Goal: Task Accomplishment & Management: Manage account settings

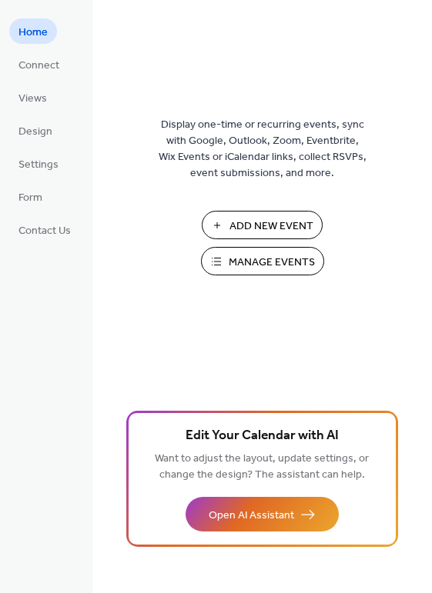
click at [262, 262] on span "Manage Events" at bounding box center [271, 263] width 86 height 16
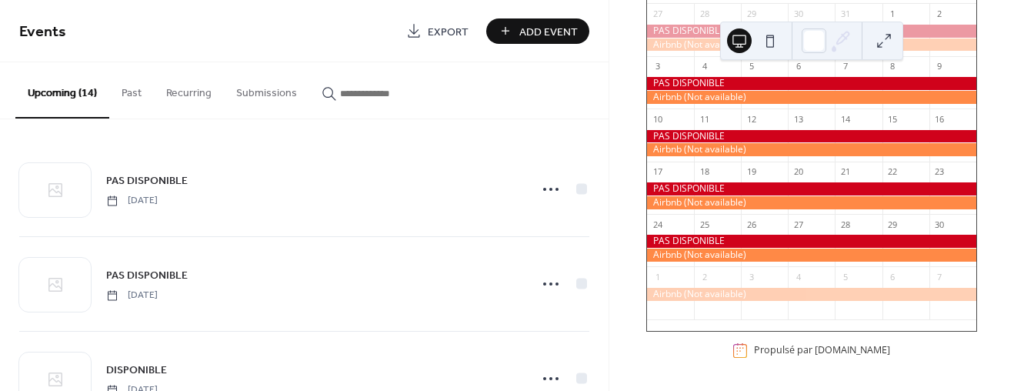
scroll to position [58, 0]
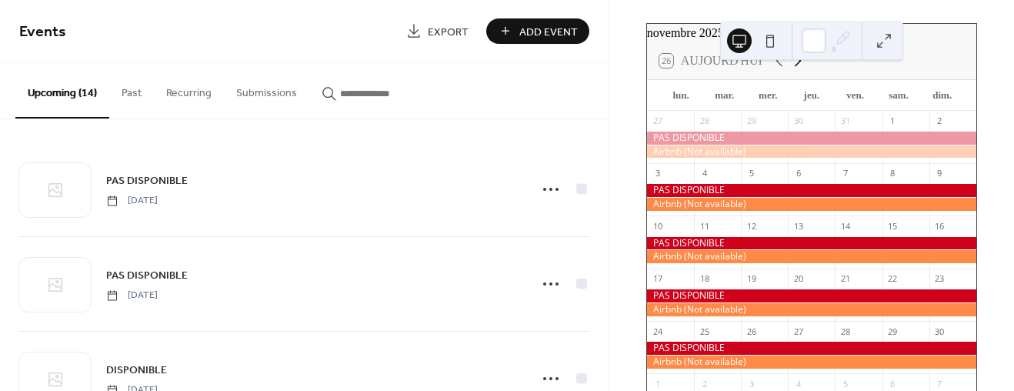
click at [798, 70] on icon at bounding box center [797, 61] width 18 height 18
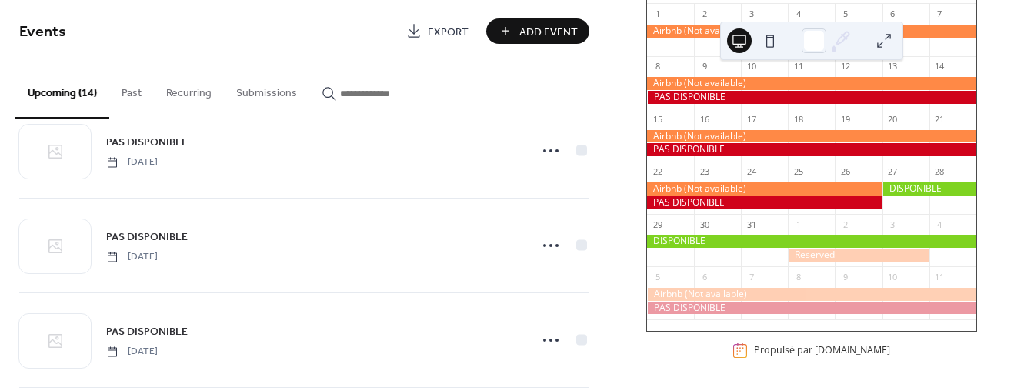
scroll to position [0, 0]
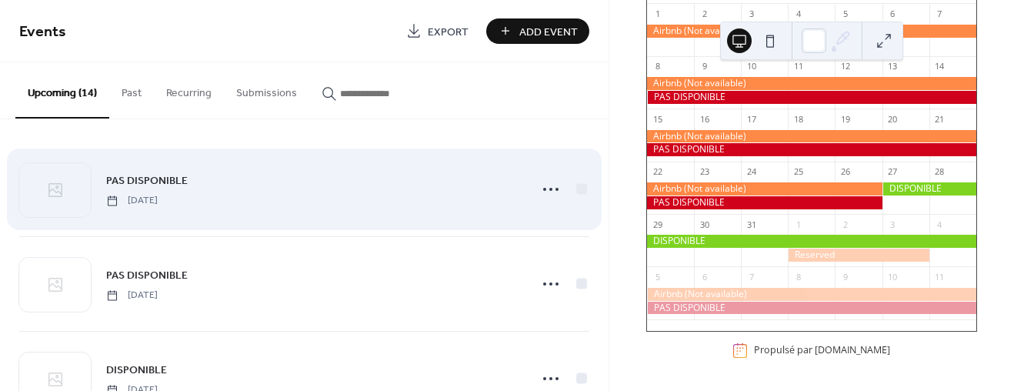
click at [168, 174] on span "PAS DISPONIBLE" at bounding box center [147, 181] width 82 height 16
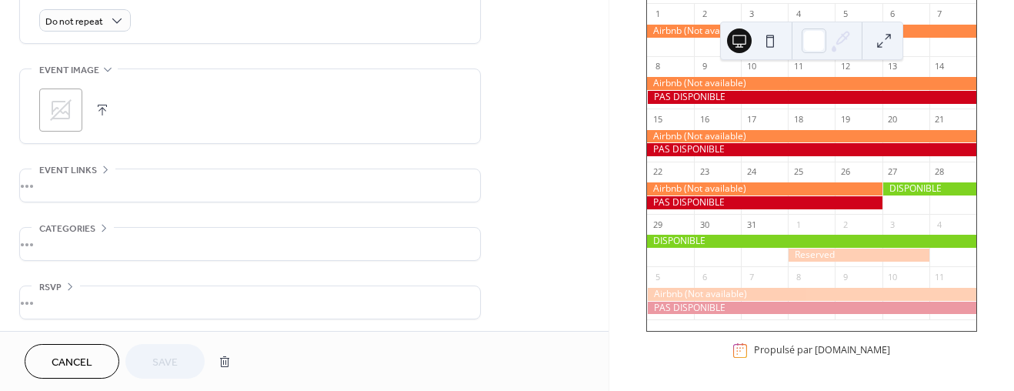
scroll to position [697, 0]
click at [225, 358] on button "button" at bounding box center [225, 361] width 28 height 31
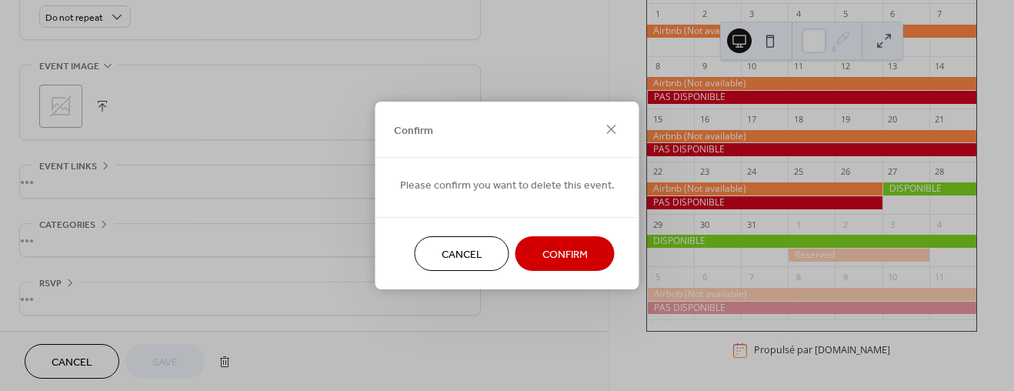
click at [547, 253] on span "Confirm" at bounding box center [564, 255] width 45 height 16
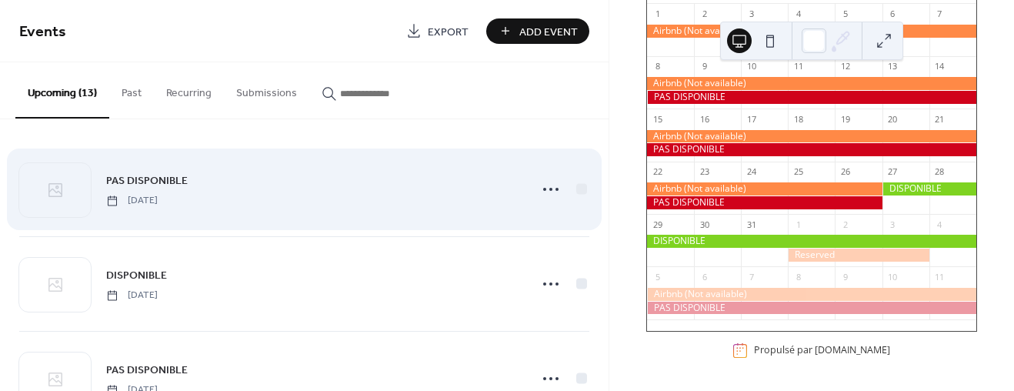
click at [159, 179] on span "PAS DISPONIBLE" at bounding box center [147, 181] width 82 height 16
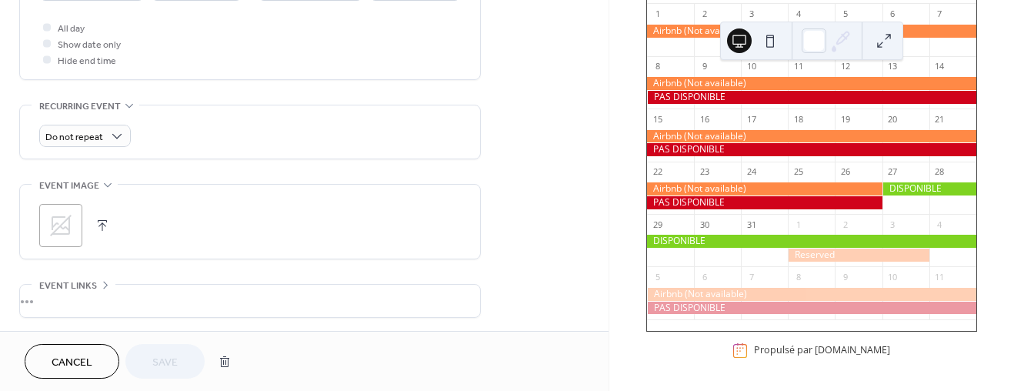
scroll to position [697, 0]
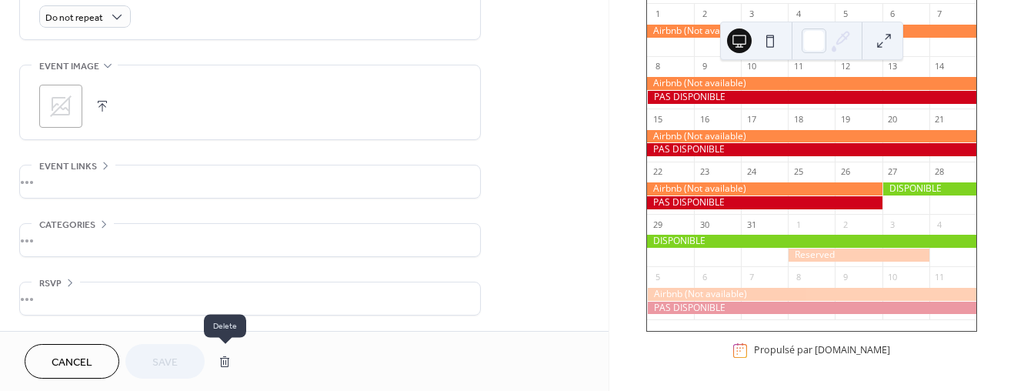
click at [225, 360] on button "button" at bounding box center [225, 361] width 28 height 31
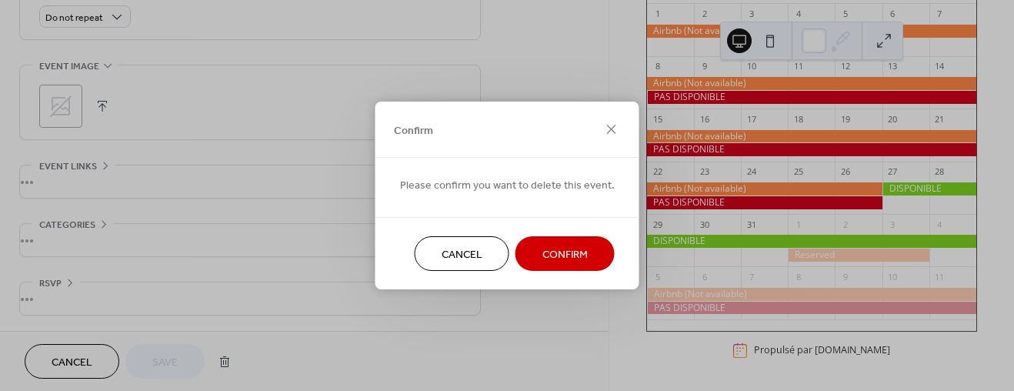
click at [569, 258] on span "Confirm" at bounding box center [564, 255] width 45 height 16
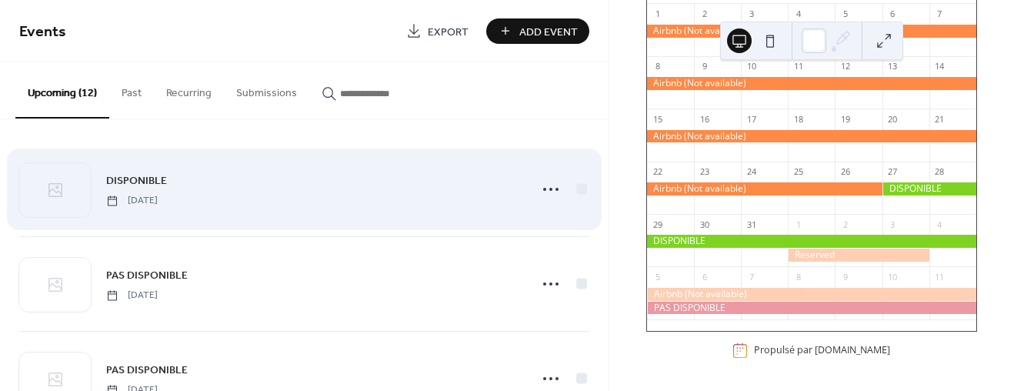
click at [135, 182] on span "DISPONIBLE" at bounding box center [136, 181] width 61 height 16
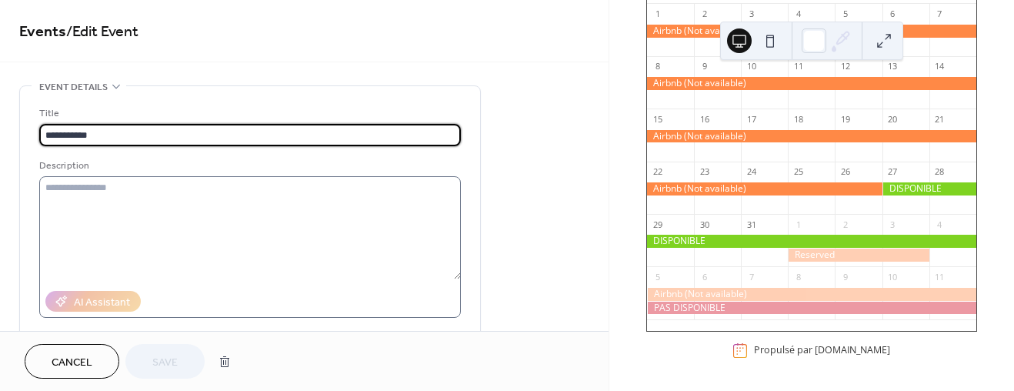
scroll to position [692, 0]
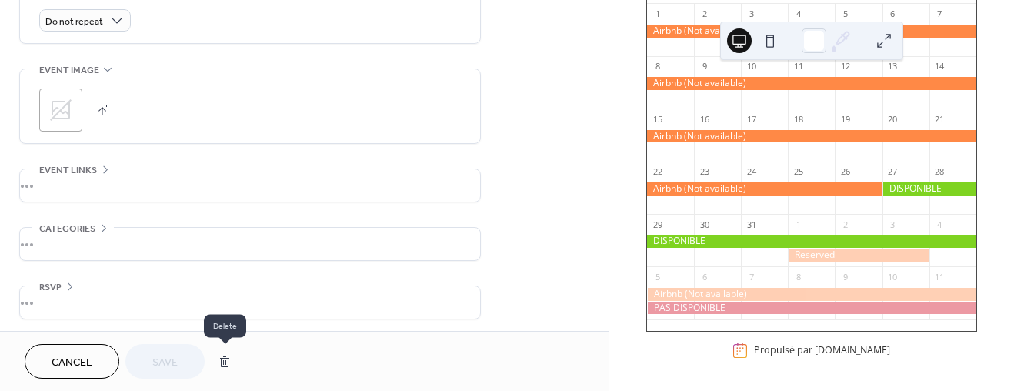
click at [224, 359] on button "button" at bounding box center [225, 361] width 28 height 31
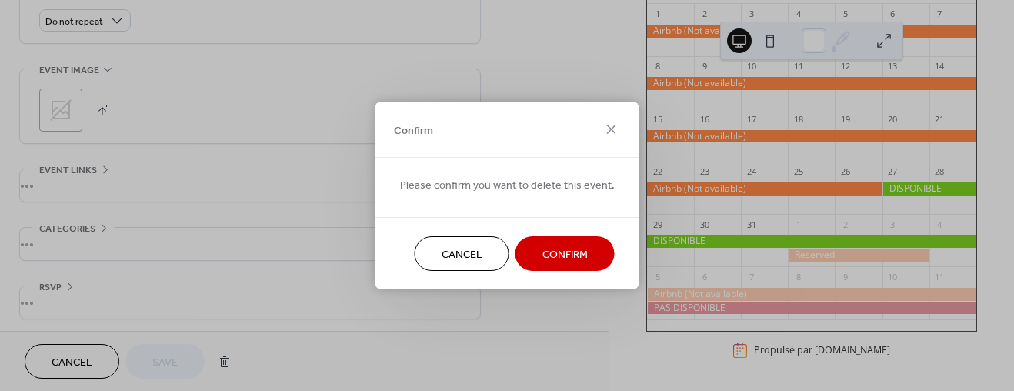
click at [553, 247] on span "Confirm" at bounding box center [564, 255] width 45 height 16
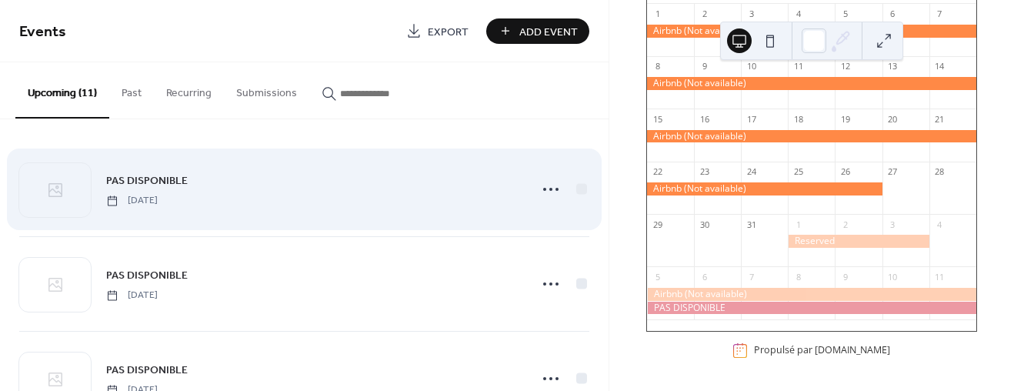
click at [171, 172] on link "PAS DISPONIBLE" at bounding box center [147, 181] width 82 height 18
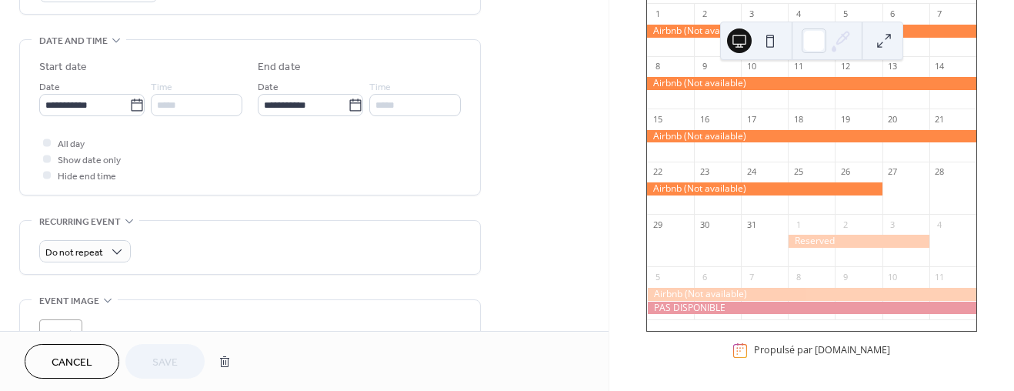
scroll to position [697, 0]
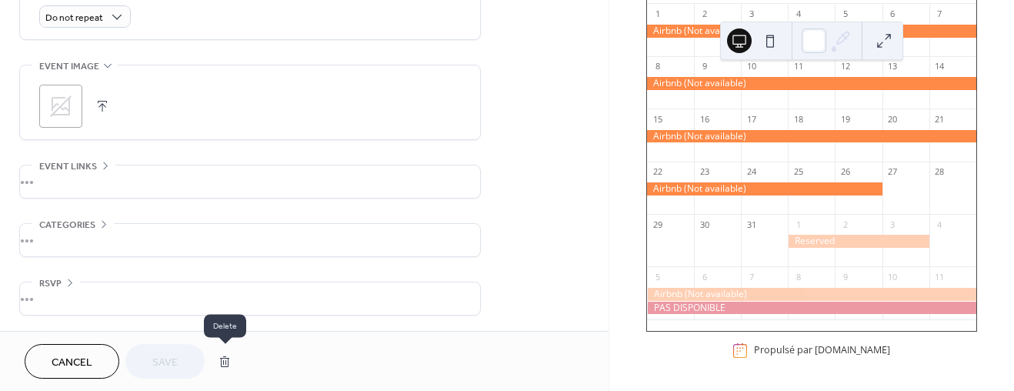
click at [225, 359] on button "button" at bounding box center [225, 361] width 28 height 31
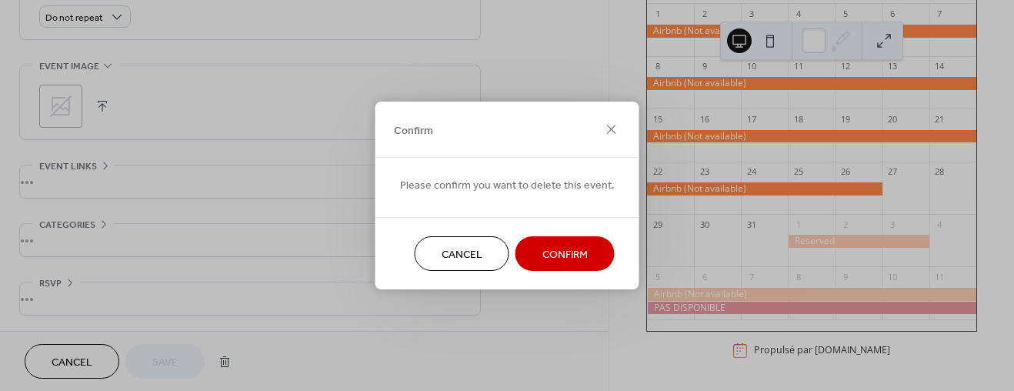
click at [586, 254] on button "Confirm" at bounding box center [564, 253] width 99 height 35
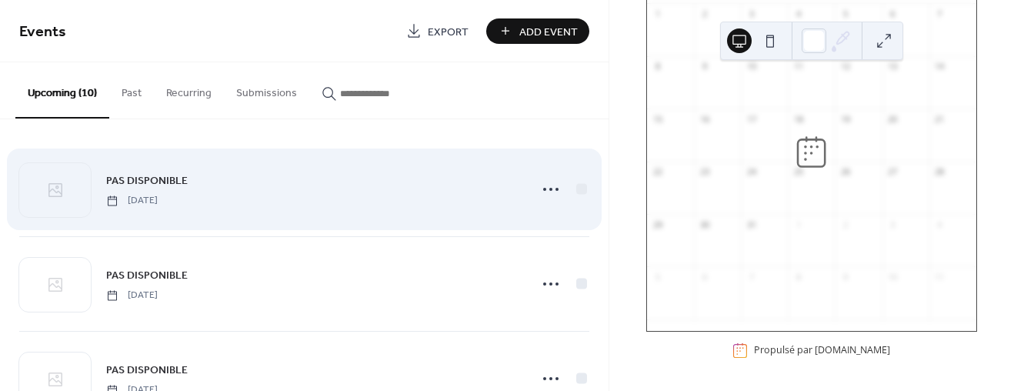
click at [164, 182] on span "PAS DISPONIBLE" at bounding box center [147, 181] width 82 height 16
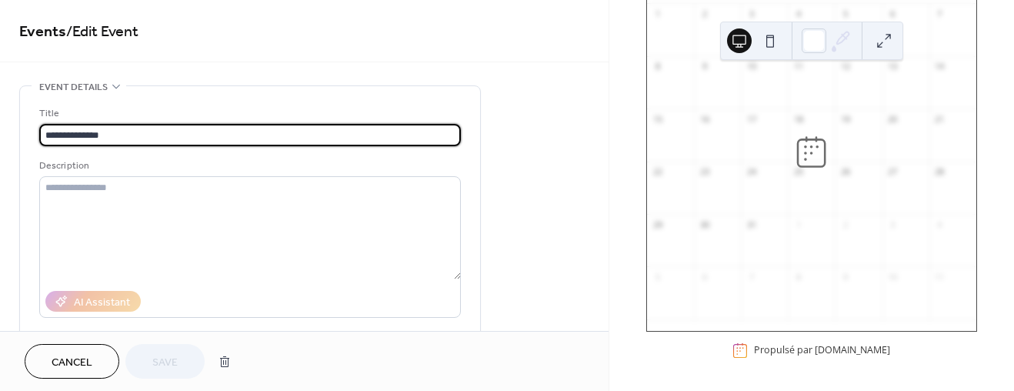
scroll to position [692, 0]
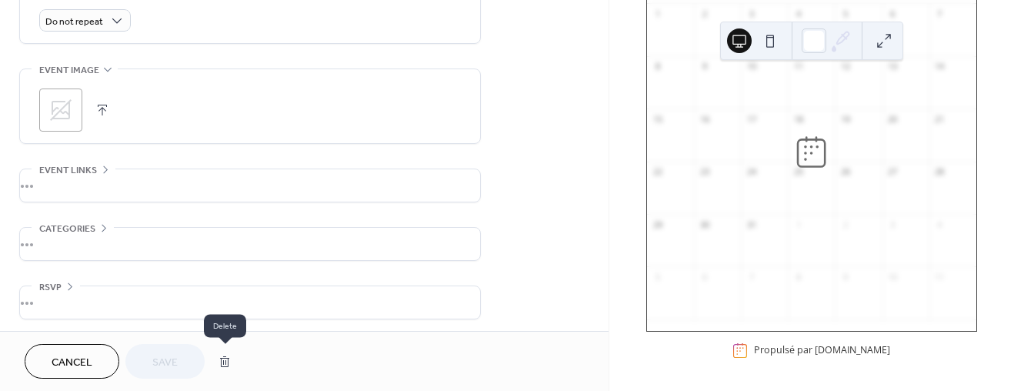
click at [224, 360] on button "button" at bounding box center [225, 361] width 28 height 31
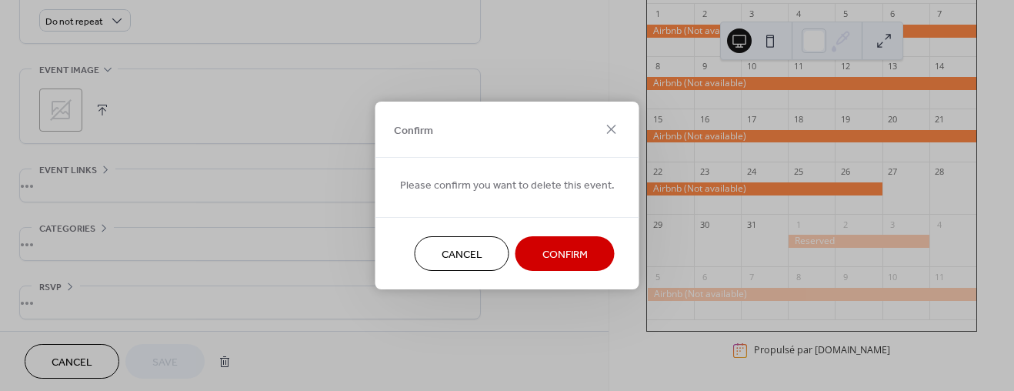
click at [562, 251] on span "Confirm" at bounding box center [564, 255] width 45 height 16
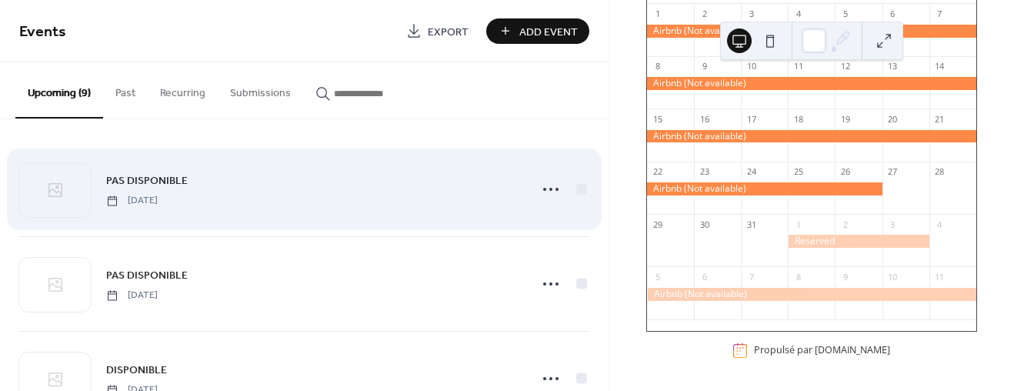
click at [175, 178] on span "PAS DISPONIBLE" at bounding box center [147, 181] width 82 height 16
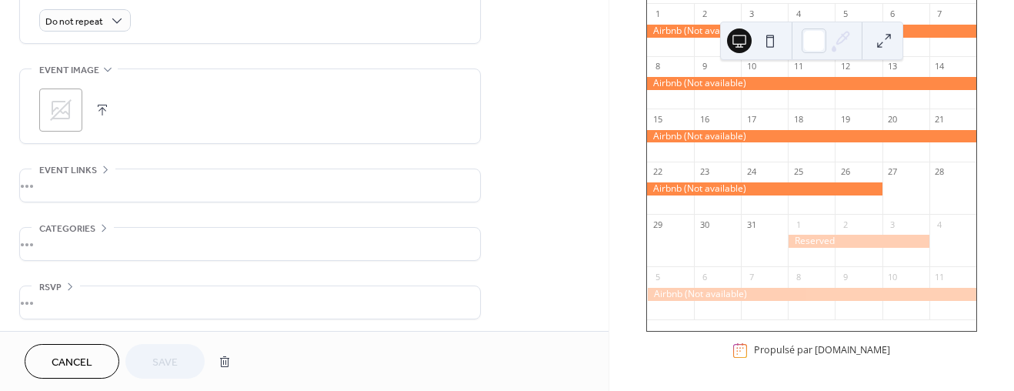
scroll to position [697, 0]
click at [225, 360] on button "button" at bounding box center [225, 361] width 28 height 31
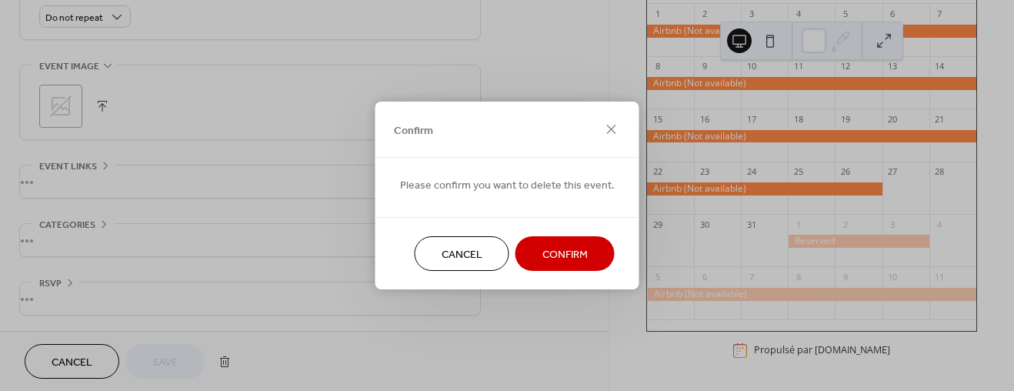
click at [543, 252] on span "Confirm" at bounding box center [564, 255] width 45 height 16
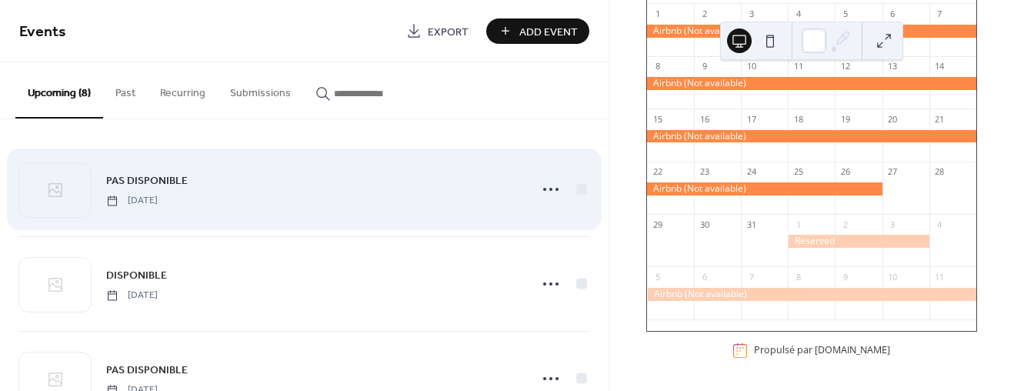
click at [155, 175] on span "PAS DISPONIBLE" at bounding box center [147, 181] width 82 height 16
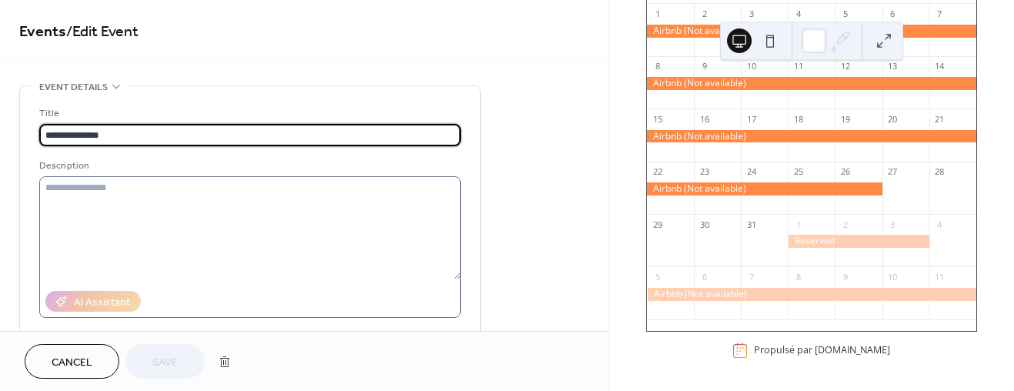
scroll to position [577, 0]
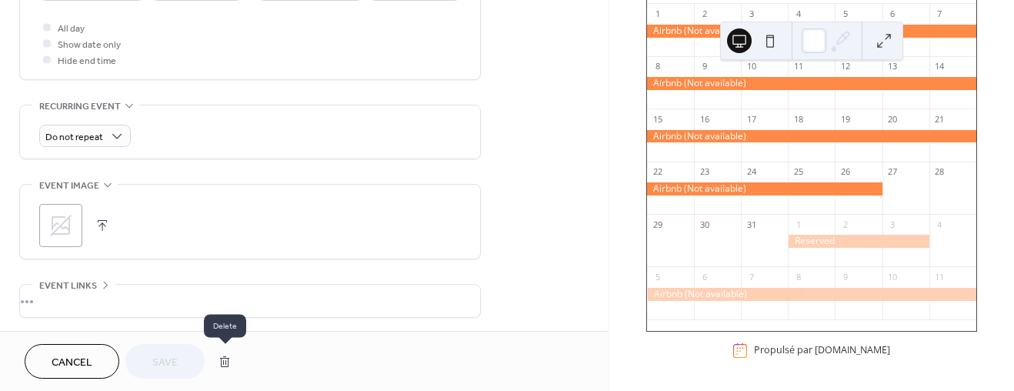
click at [225, 360] on button "button" at bounding box center [225, 361] width 28 height 31
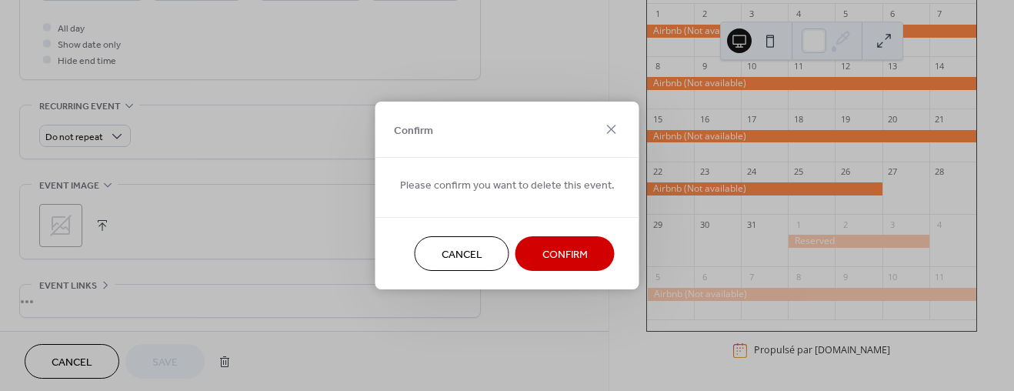
click at [575, 256] on span "Confirm" at bounding box center [564, 255] width 45 height 16
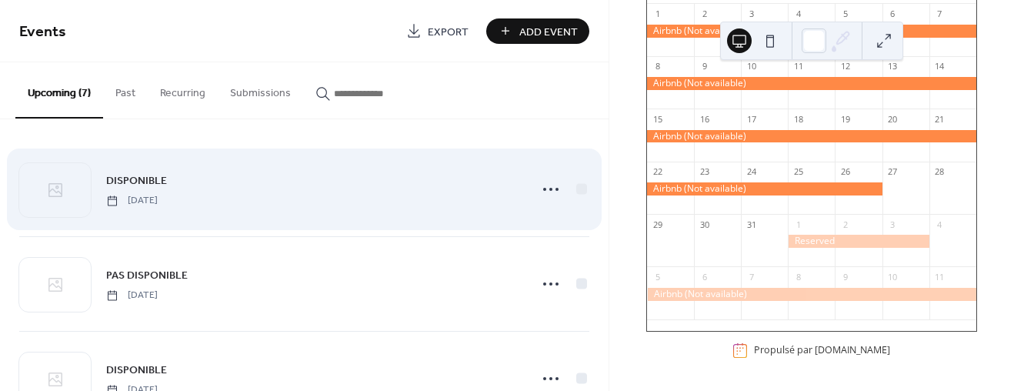
click at [225, 187] on div "DISPONIBLE Wednesday, February 25, 2026" at bounding box center [312, 189] width 413 height 35
click at [147, 176] on span "DISPONIBLE" at bounding box center [136, 181] width 61 height 16
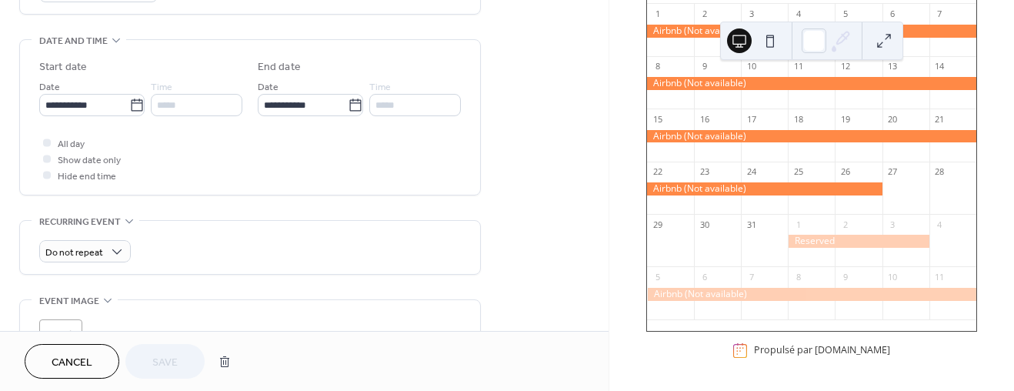
scroll to position [697, 0]
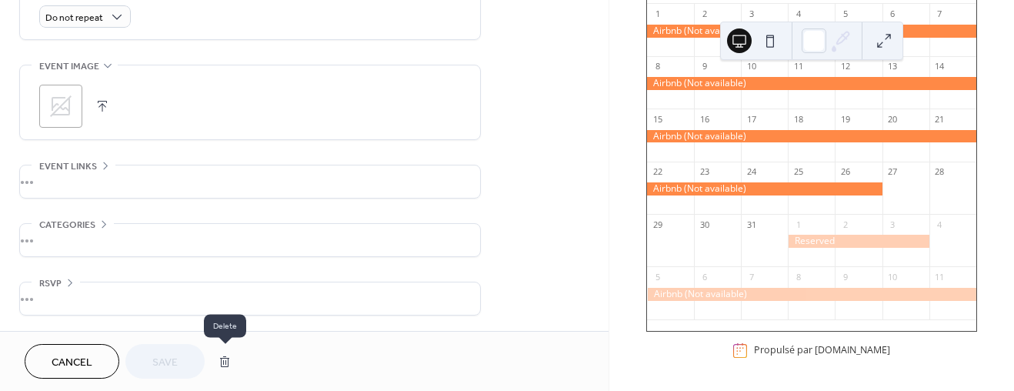
click at [224, 362] on button "button" at bounding box center [225, 361] width 28 height 31
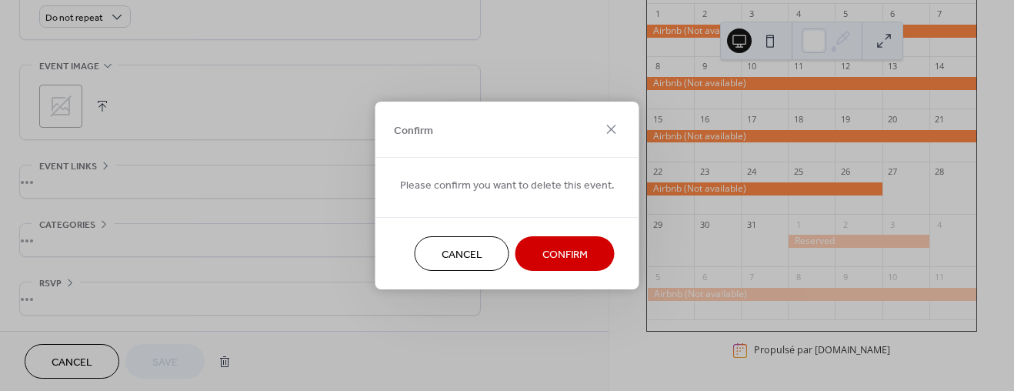
click at [548, 253] on span "Confirm" at bounding box center [564, 255] width 45 height 16
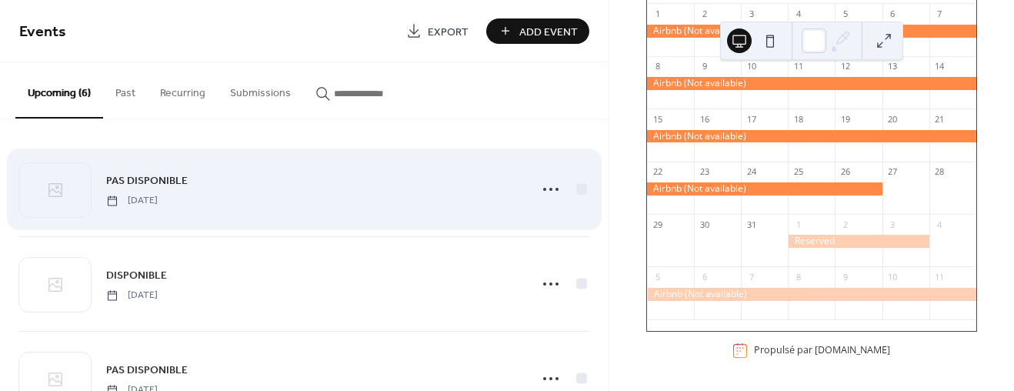
click at [158, 199] on span "Monday, March 30, 2026" at bounding box center [132, 201] width 52 height 14
click at [171, 173] on span "PAS DISPONIBLE" at bounding box center [147, 181] width 82 height 16
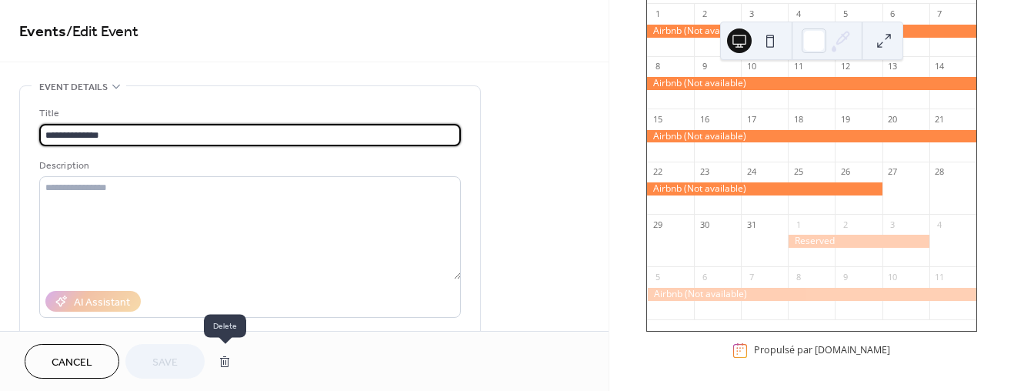
click at [224, 362] on button "button" at bounding box center [225, 361] width 28 height 31
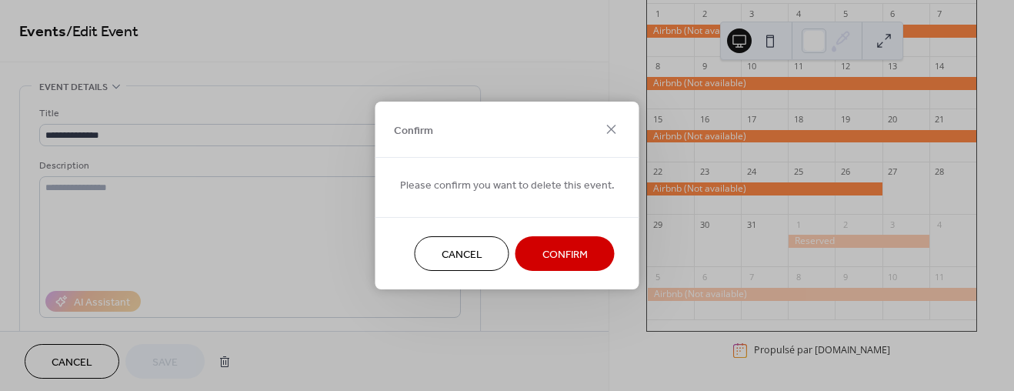
click at [551, 252] on span "Confirm" at bounding box center [564, 255] width 45 height 16
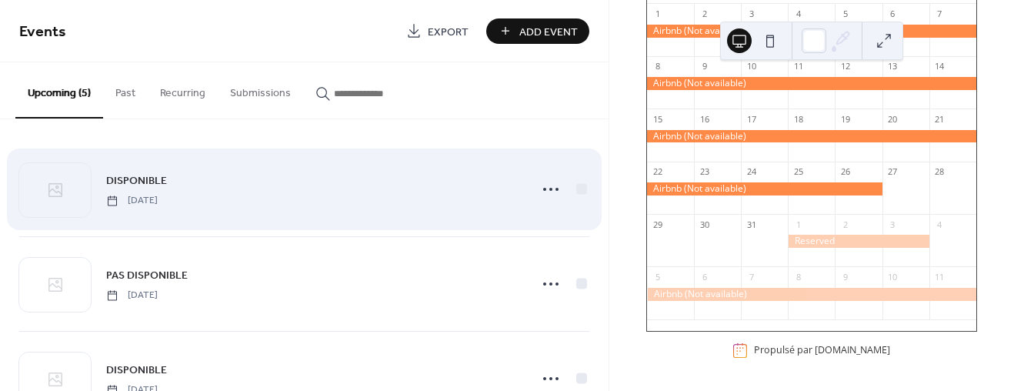
click at [136, 178] on span "DISPONIBLE" at bounding box center [136, 181] width 61 height 16
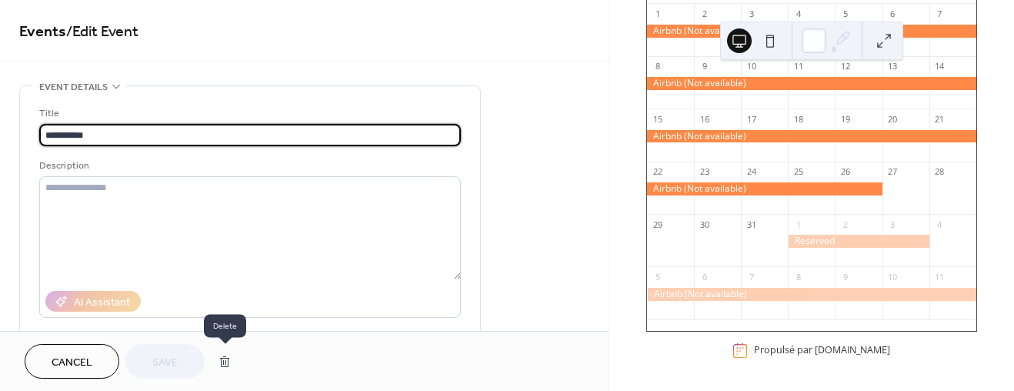
click at [225, 362] on button "button" at bounding box center [225, 361] width 28 height 31
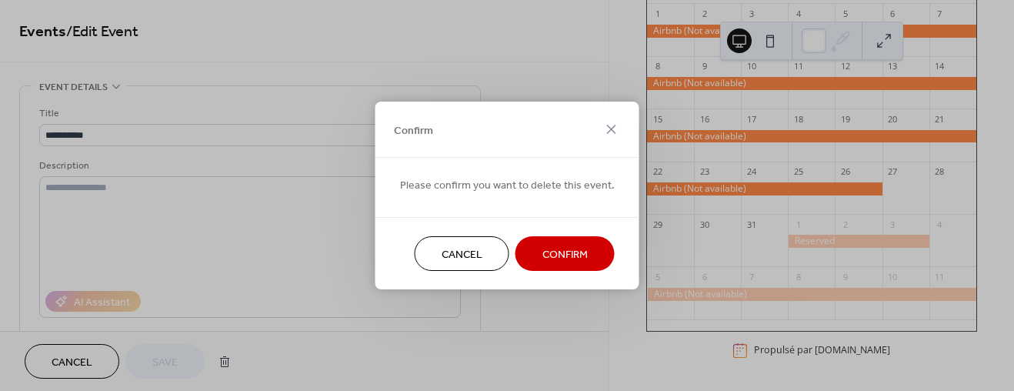
click at [565, 258] on span "Confirm" at bounding box center [564, 255] width 45 height 16
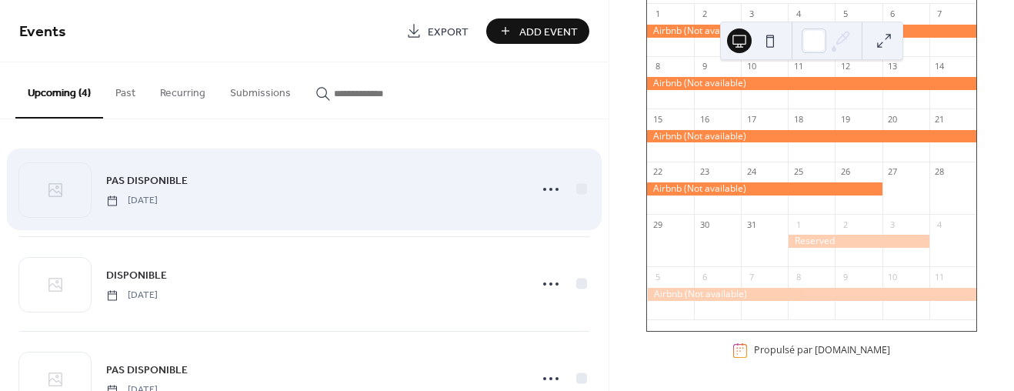
click at [161, 187] on span "PAS DISPONIBLE" at bounding box center [147, 181] width 82 height 16
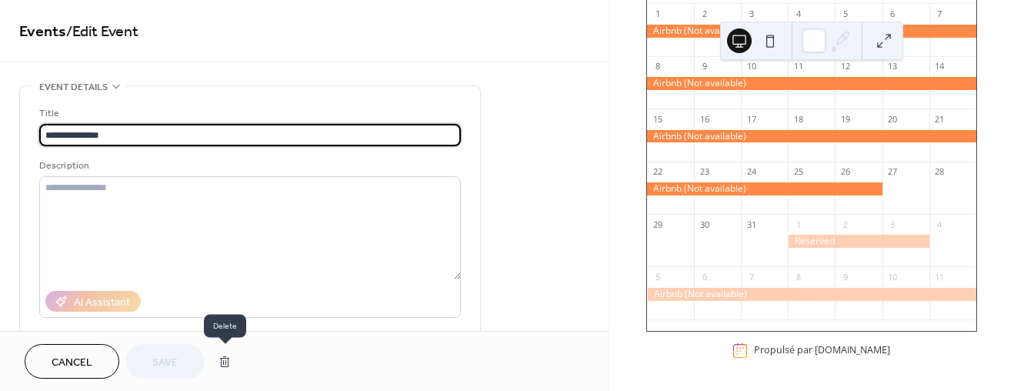
click at [227, 362] on button "button" at bounding box center [225, 361] width 28 height 31
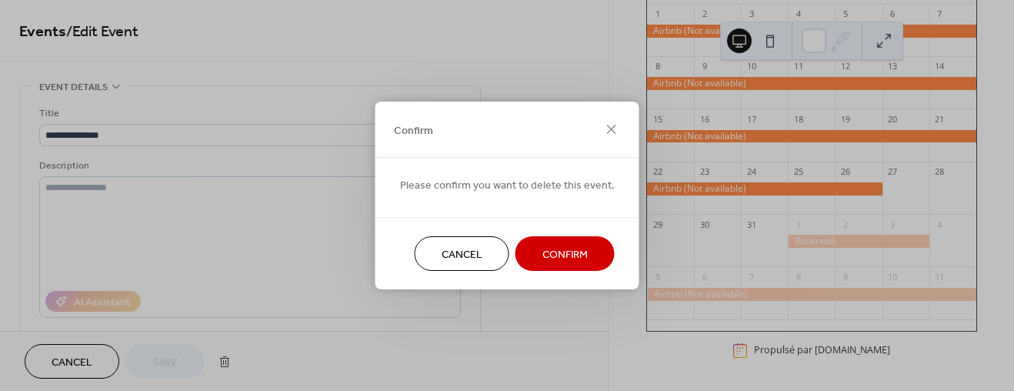
click at [566, 252] on span "Confirm" at bounding box center [564, 255] width 45 height 16
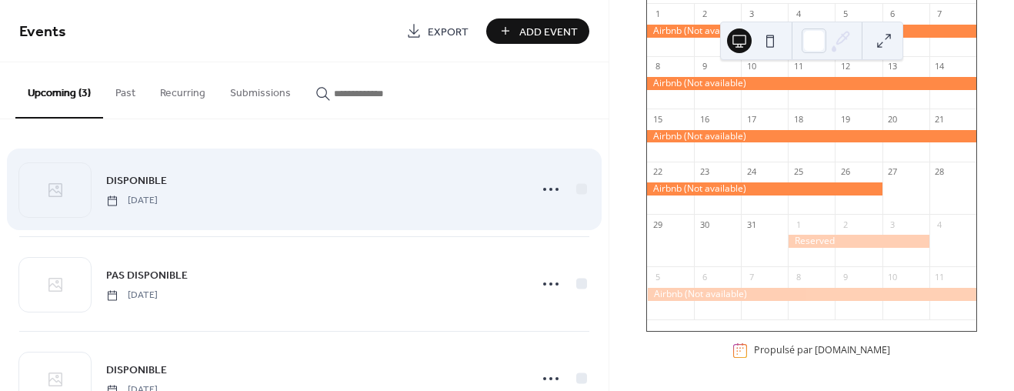
click at [145, 178] on span "DISPONIBLE" at bounding box center [136, 181] width 61 height 16
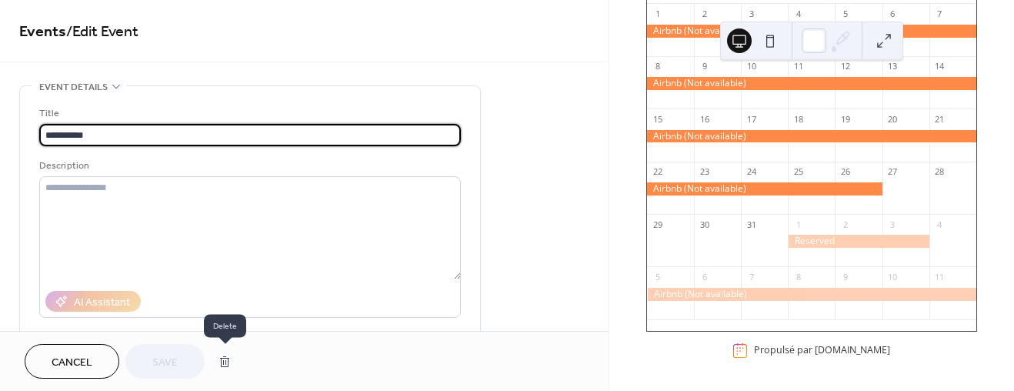
click at [227, 360] on button "button" at bounding box center [225, 361] width 28 height 31
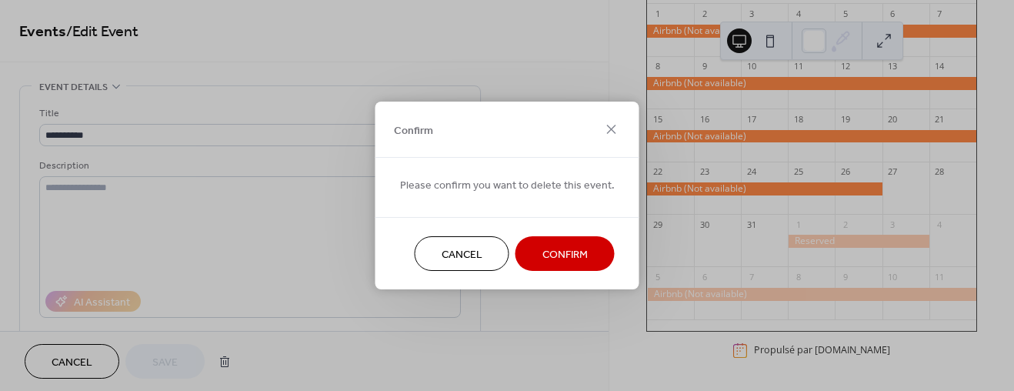
click at [542, 251] on span "Confirm" at bounding box center [564, 255] width 45 height 16
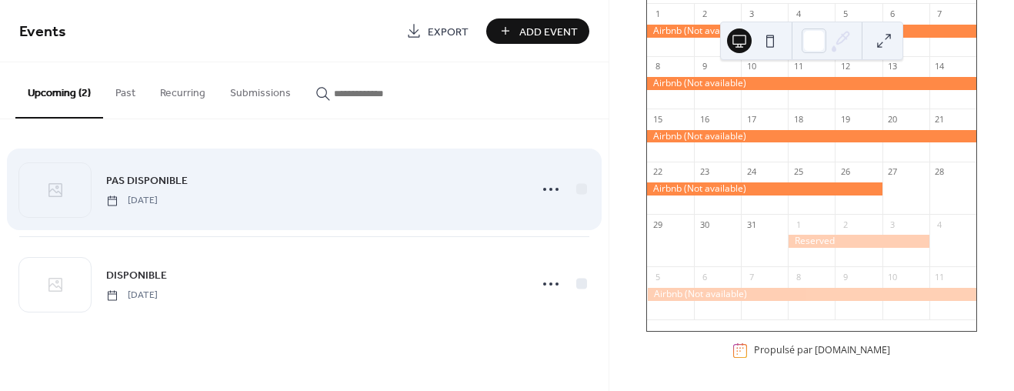
click at [142, 188] on span "PAS DISPONIBLE" at bounding box center [147, 181] width 82 height 16
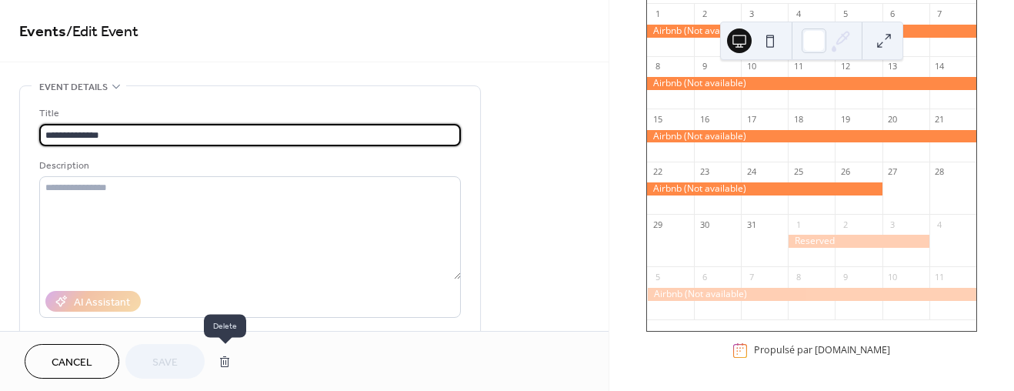
click at [222, 360] on button "button" at bounding box center [225, 361] width 28 height 31
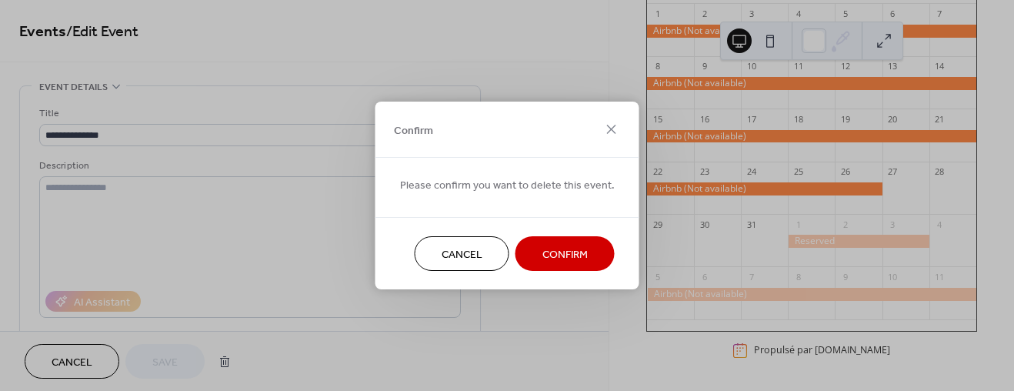
click at [556, 252] on span "Confirm" at bounding box center [564, 255] width 45 height 16
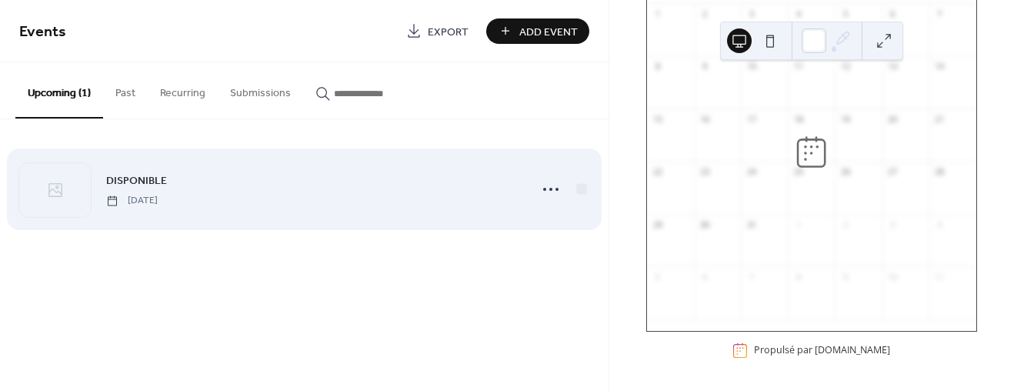
click at [147, 179] on span "DISPONIBLE" at bounding box center [136, 181] width 61 height 16
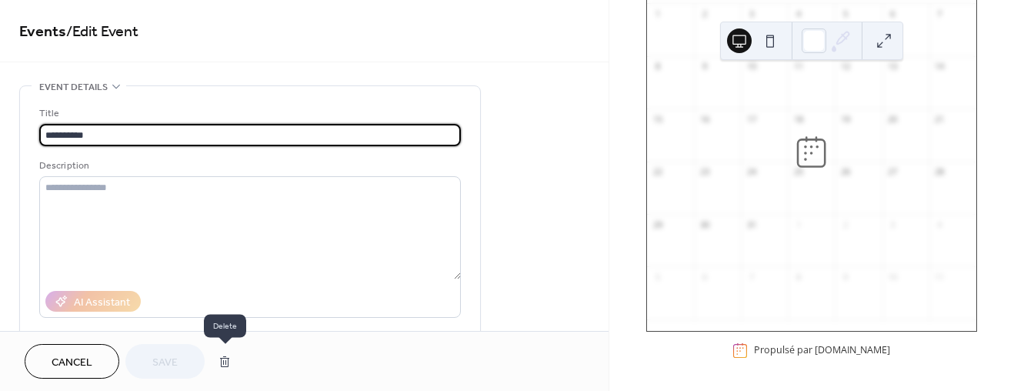
click at [222, 361] on button "button" at bounding box center [225, 361] width 28 height 31
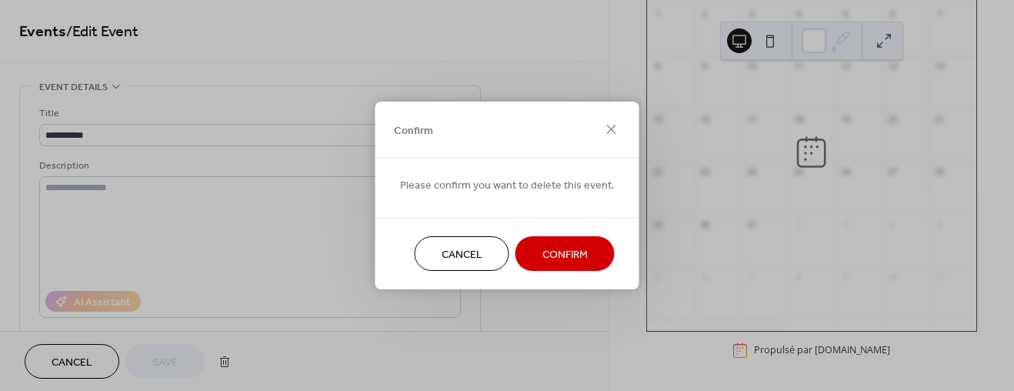
click at [542, 251] on span "Confirm" at bounding box center [564, 255] width 45 height 16
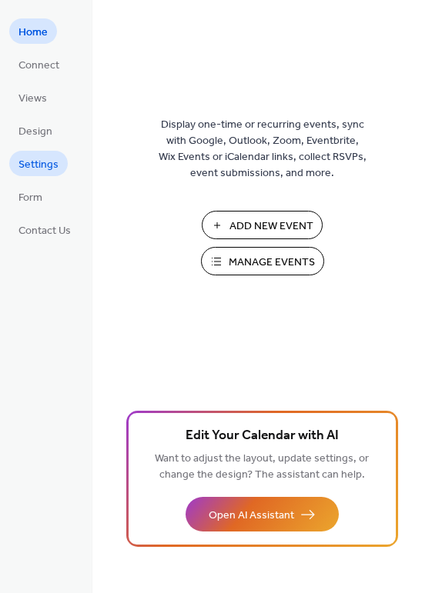
click at [42, 161] on span "Settings" at bounding box center [38, 165] width 40 height 16
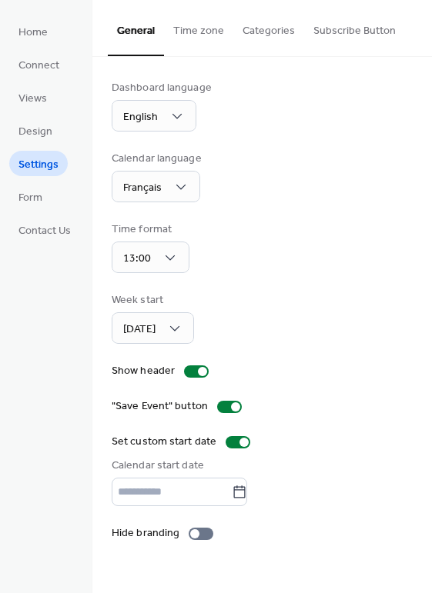
type input "**********"
click at [33, 63] on span "Connect" at bounding box center [38, 66] width 41 height 16
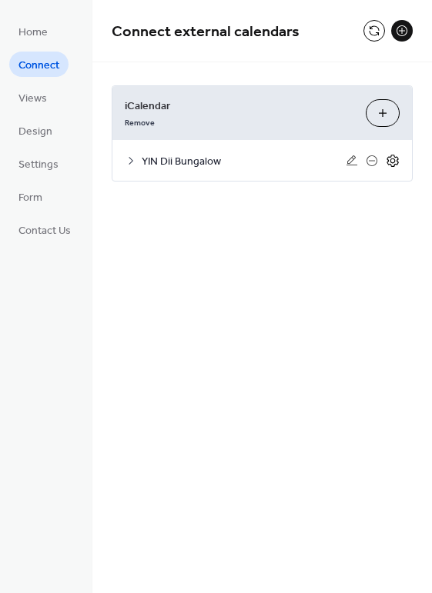
click at [393, 160] on icon at bounding box center [392, 161] width 14 height 14
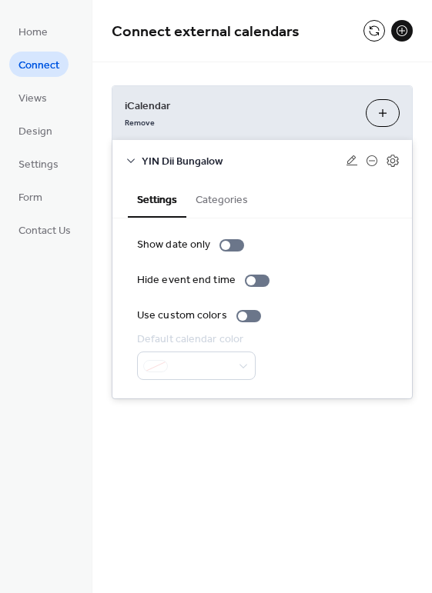
click at [211, 196] on button "Categories" at bounding box center [221, 198] width 71 height 35
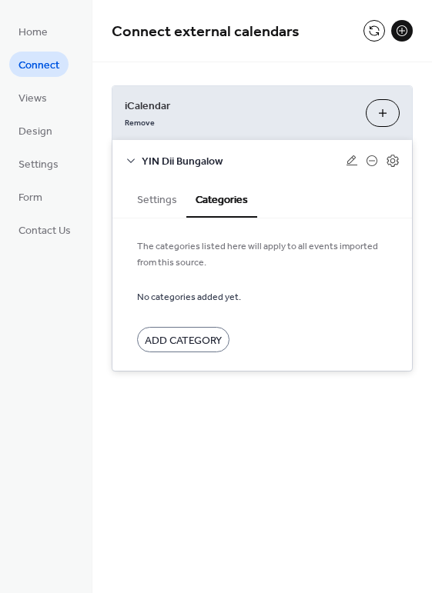
click at [163, 195] on button "Settings" at bounding box center [157, 198] width 58 height 35
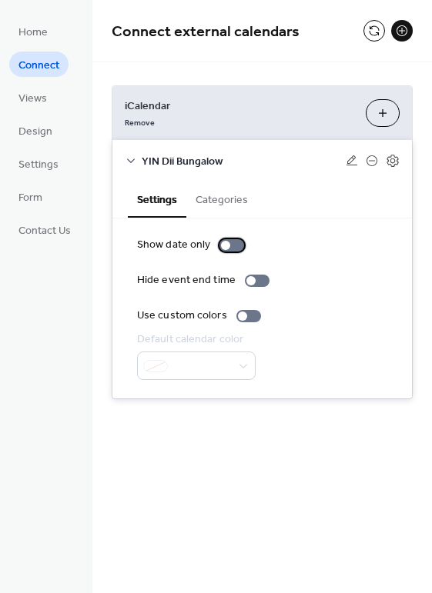
click at [227, 242] on div at bounding box center [225, 245] width 9 height 9
click at [223, 243] on div at bounding box center [231, 245] width 25 height 12
click at [242, 364] on div at bounding box center [196, 366] width 118 height 28
click at [370, 157] on icon at bounding box center [371, 161] width 12 height 12
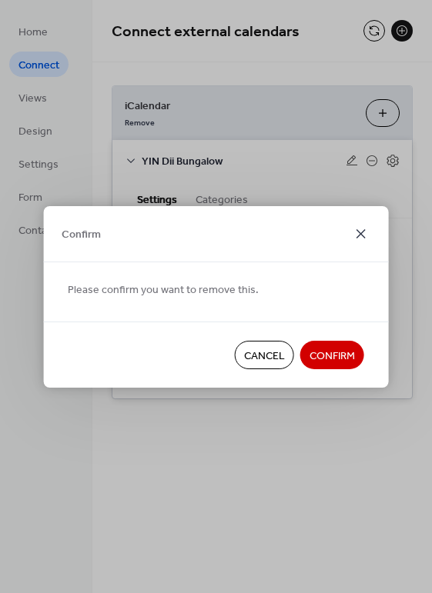
click at [361, 230] on icon at bounding box center [361, 234] width 18 height 18
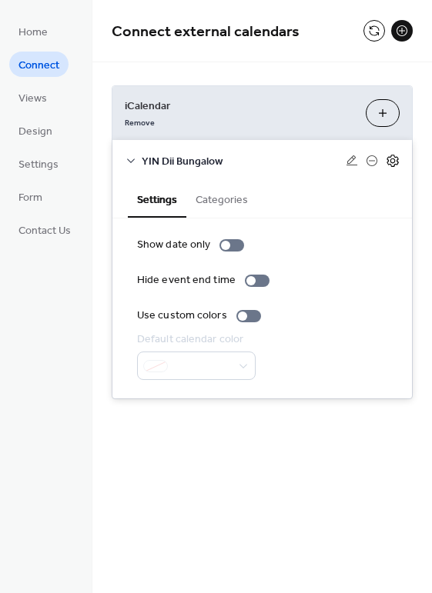
click at [392, 159] on icon at bounding box center [392, 161] width 14 height 14
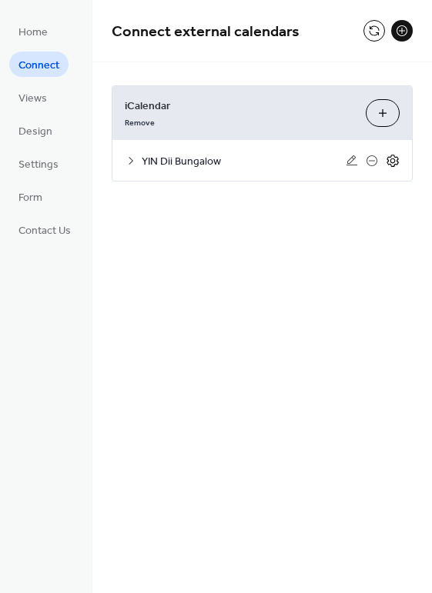
click at [392, 159] on icon at bounding box center [392, 161] width 14 height 14
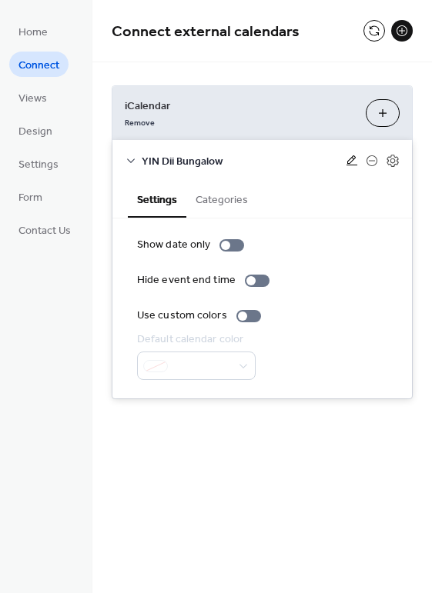
click at [347, 159] on icon at bounding box center [351, 161] width 12 height 12
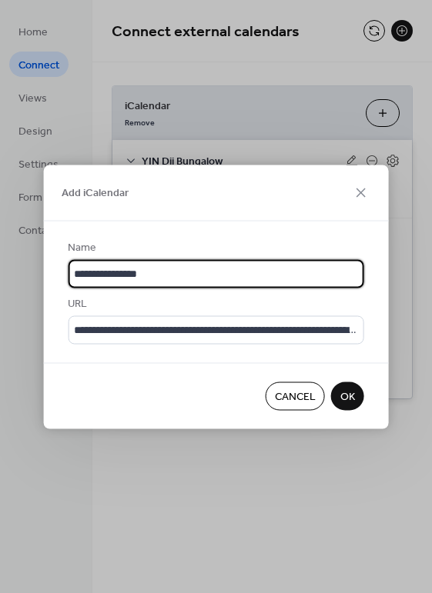
click at [345, 395] on span "OK" at bounding box center [347, 397] width 15 height 16
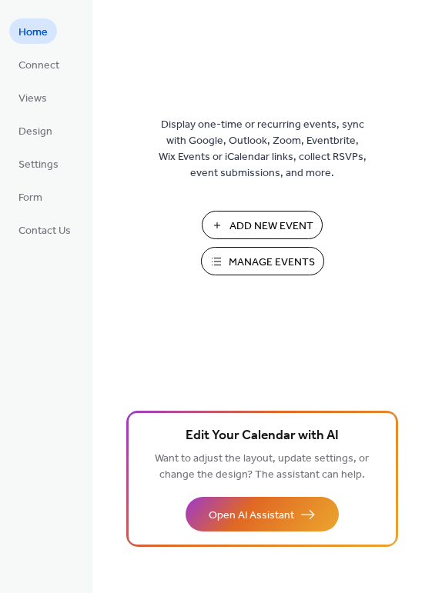
click at [262, 255] on span "Manage Events" at bounding box center [271, 263] width 86 height 16
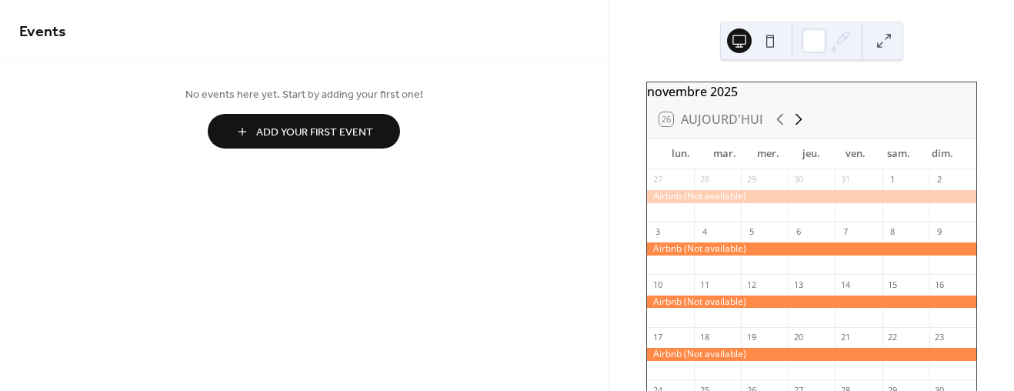
click at [793, 127] on icon at bounding box center [798, 119] width 18 height 18
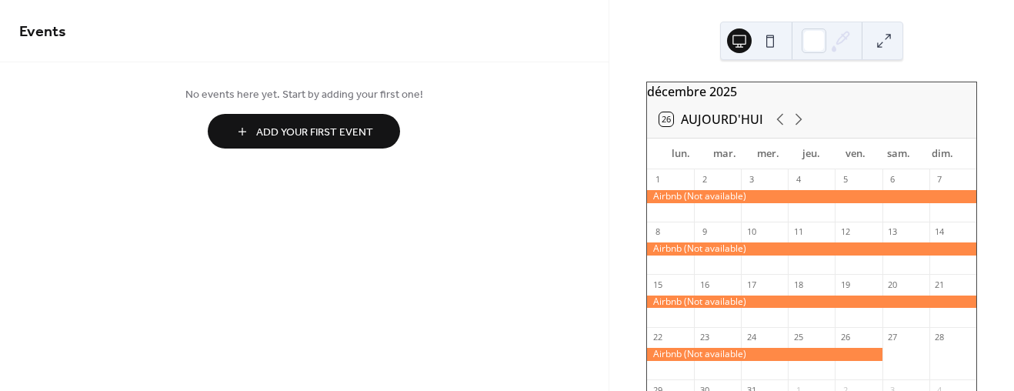
scroll to position [115, 0]
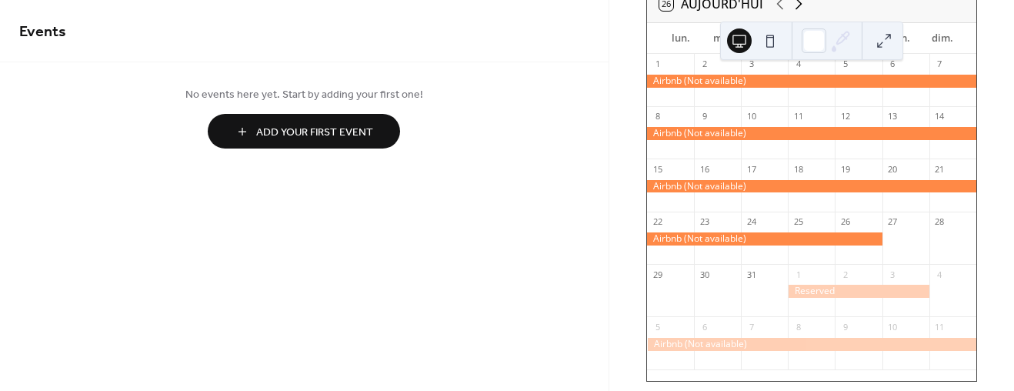
click at [798, 10] on icon at bounding box center [798, 4] width 7 height 12
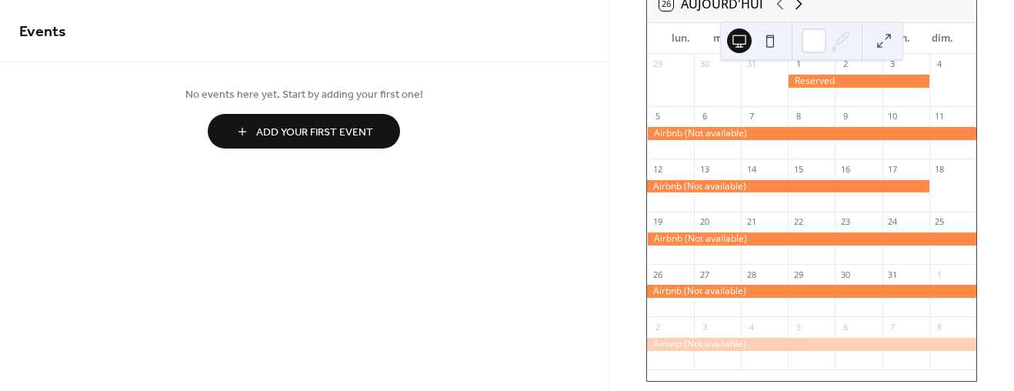
click at [798, 10] on icon at bounding box center [798, 4] width 7 height 12
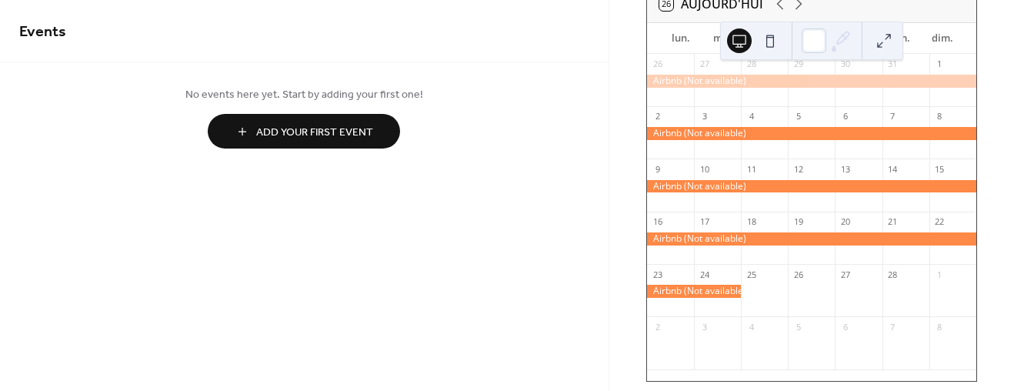
scroll to position [0, 0]
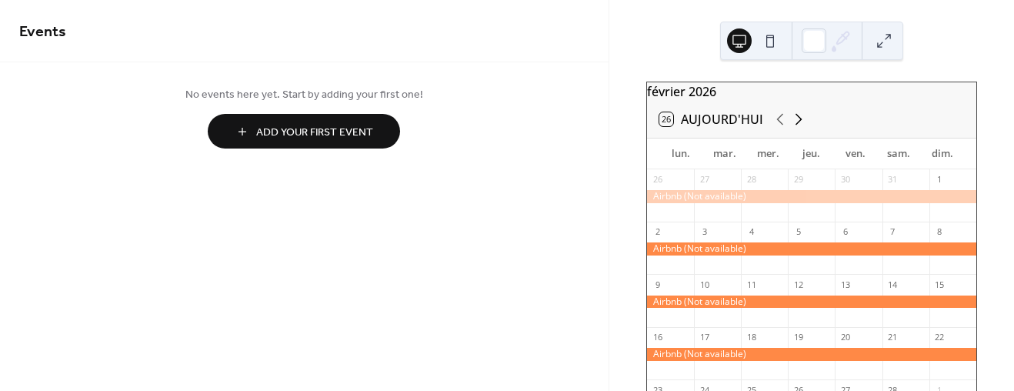
click at [796, 128] on icon at bounding box center [798, 119] width 18 height 18
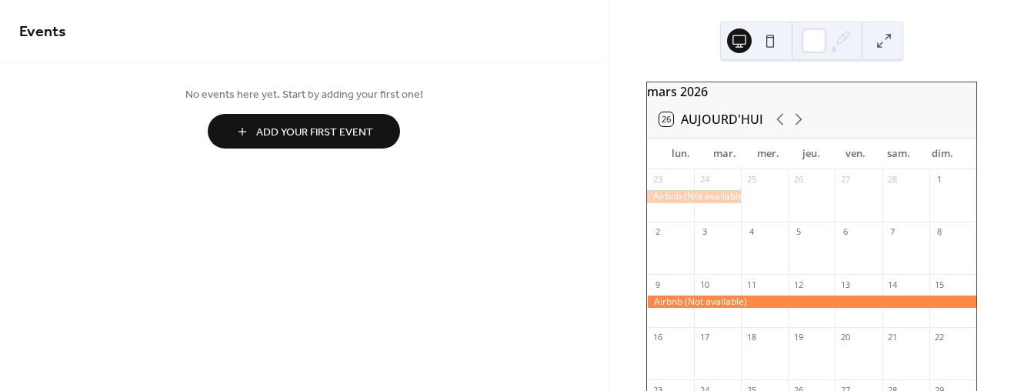
click at [770, 40] on button at bounding box center [770, 40] width 25 height 25
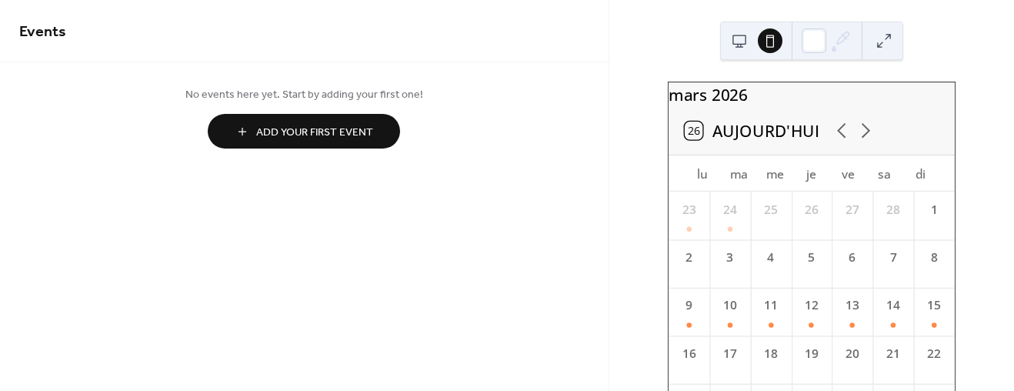
click at [738, 38] on button at bounding box center [739, 40] width 25 height 25
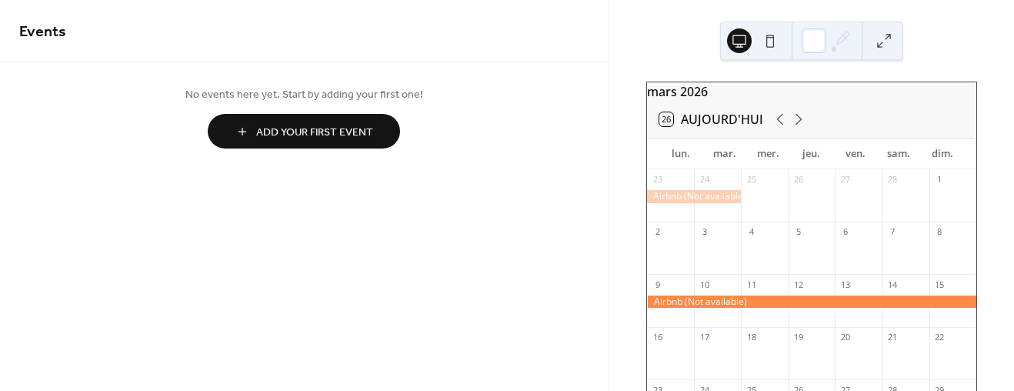
click at [772, 39] on button at bounding box center [770, 40] width 25 height 25
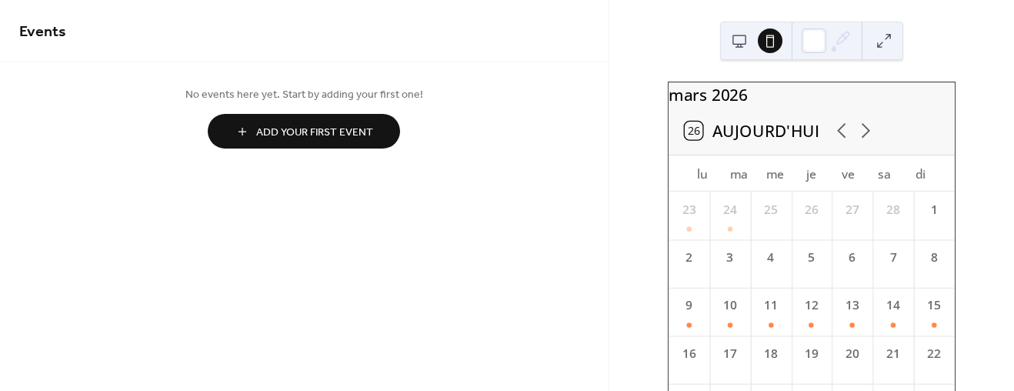
click at [738, 38] on button at bounding box center [739, 40] width 25 height 25
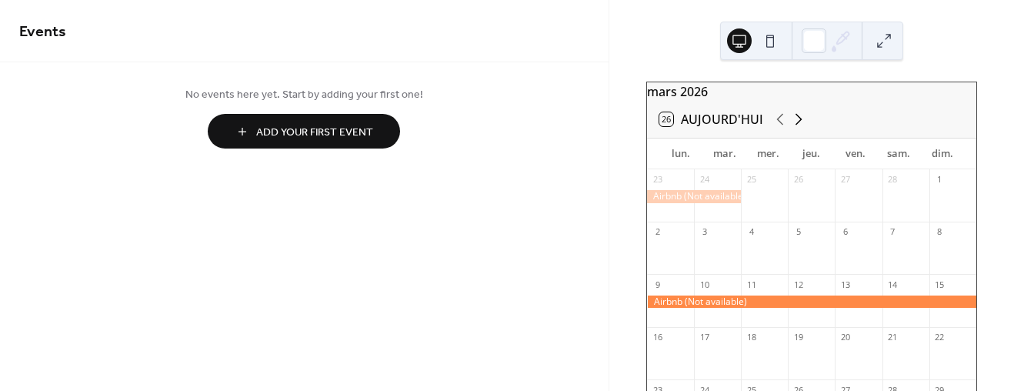
click at [797, 127] on icon at bounding box center [798, 119] width 18 height 18
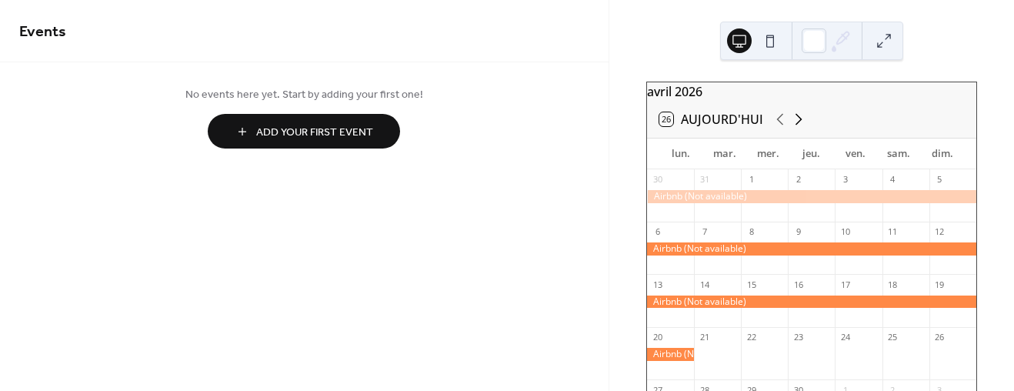
click at [797, 127] on icon at bounding box center [798, 119] width 18 height 18
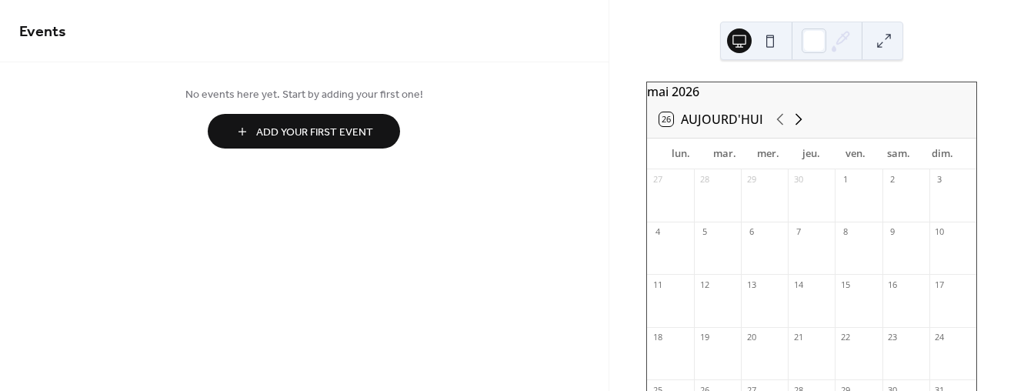
click at [797, 127] on icon at bounding box center [798, 119] width 18 height 18
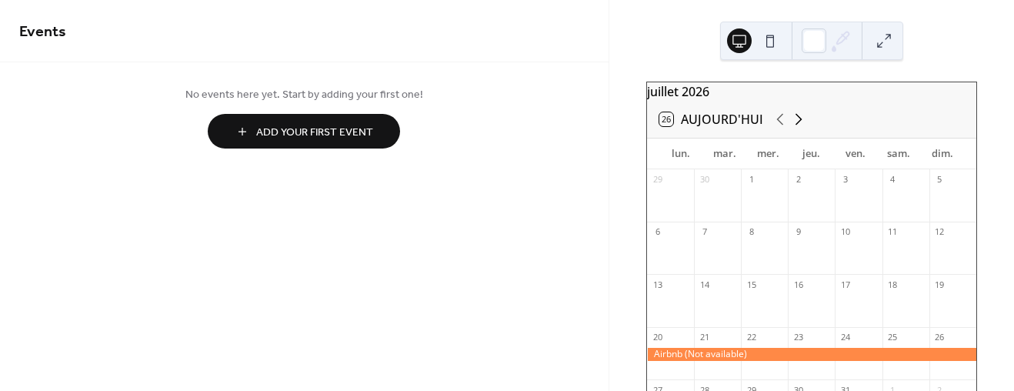
click at [797, 127] on icon at bounding box center [798, 119] width 18 height 18
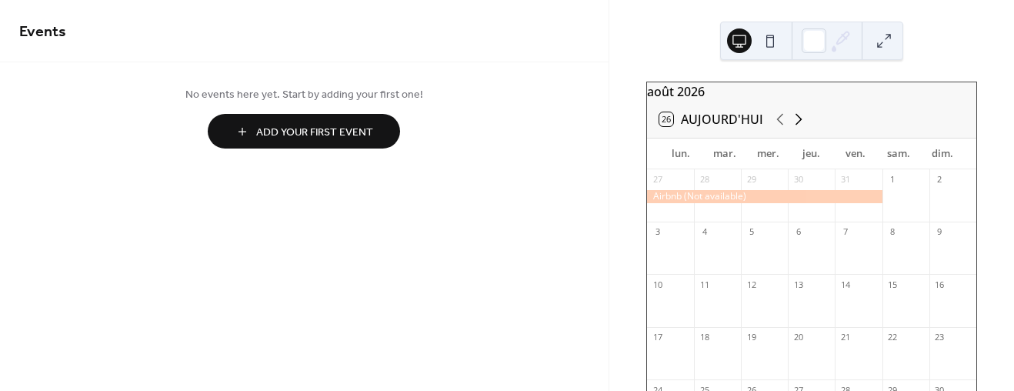
click at [797, 127] on icon at bounding box center [798, 119] width 18 height 18
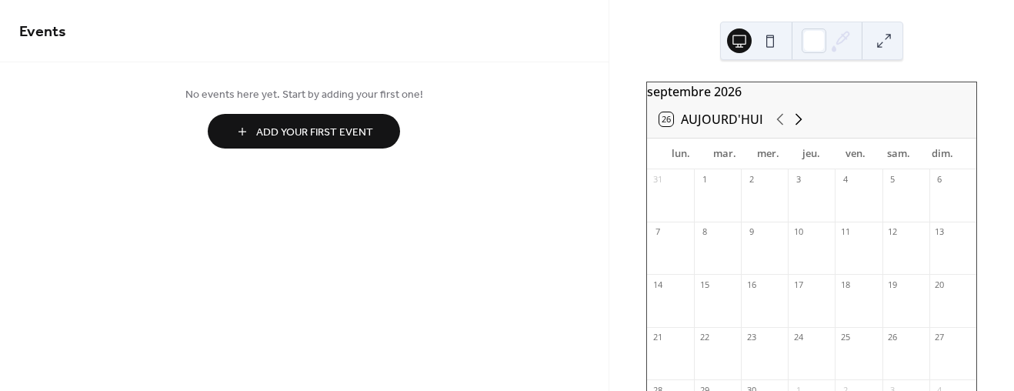
click at [797, 127] on icon at bounding box center [798, 119] width 18 height 18
click at [778, 125] on icon at bounding box center [779, 120] width 7 height 12
